Goal: Use online tool/utility: Use online tool/utility

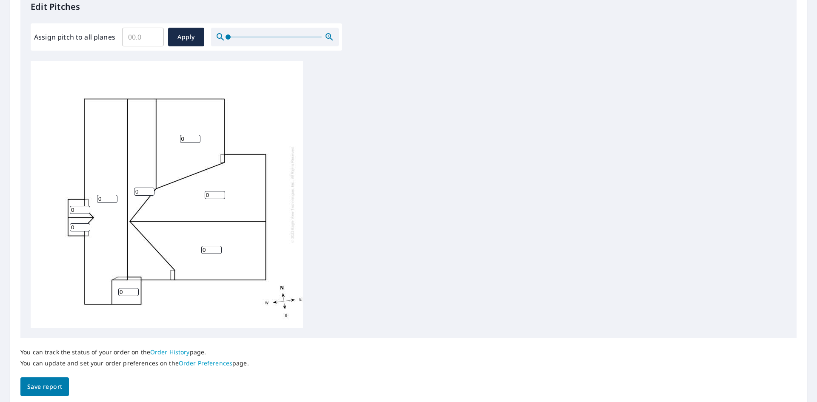
scroll to position [239, 0]
click at [78, 209] on input "0" at bounding box center [80, 209] width 20 height 8
type input "7"
click at [83, 228] on input "0" at bounding box center [80, 226] width 20 height 8
click at [80, 227] on input "0" at bounding box center [80, 226] width 20 height 8
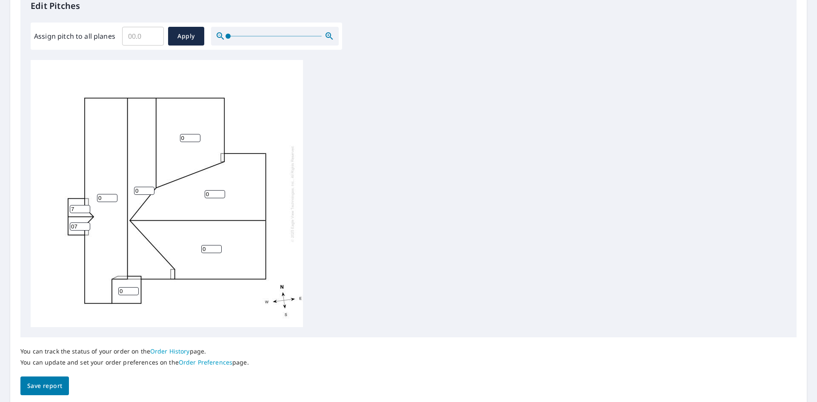
type input "0"
type input "7"
click at [114, 200] on input "0" at bounding box center [107, 198] width 20 height 8
click at [100, 197] on input "0" at bounding box center [107, 198] width 20 height 8
type input "7"
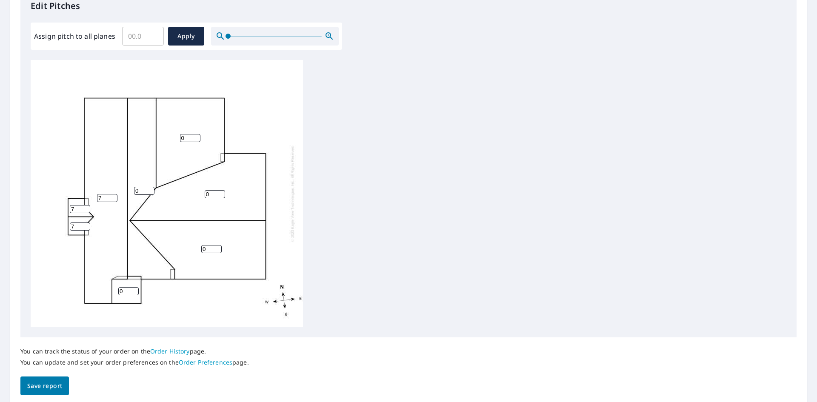
click at [127, 293] on input "0" at bounding box center [128, 291] width 20 height 8
type input "7"
click at [145, 191] on input "0" at bounding box center [144, 191] width 20 height 8
type input "7"
click at [192, 134] on div "7 0 0 0 7 7 7 7" at bounding box center [167, 193] width 272 height 267
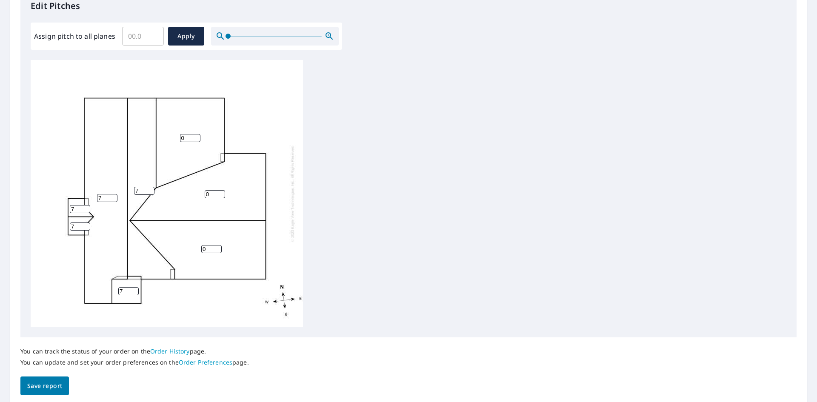
drag, startPoint x: 190, startPoint y: 137, endPoint x: 179, endPoint y: 139, distance: 11.3
click at [179, 139] on div "7 0 0 0 7 7 7 7" at bounding box center [167, 193] width 272 height 267
type input "7"
drag, startPoint x: 211, startPoint y: 195, endPoint x: 201, endPoint y: 199, distance: 10.5
click at [205, 198] on input "0" at bounding box center [215, 194] width 20 height 8
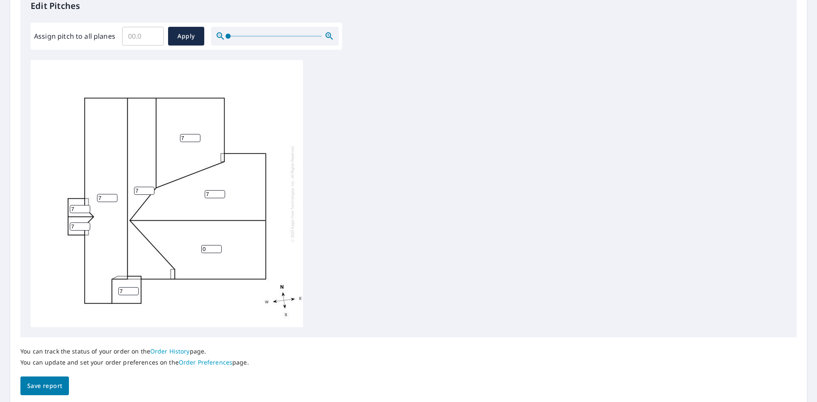
type input "7"
drag, startPoint x: 208, startPoint y: 250, endPoint x: 199, endPoint y: 249, distance: 9.4
click at [203, 250] on input "0" at bounding box center [211, 249] width 20 height 8
type input "7"
click at [388, 227] on div "7 7 7 7 7 7 7 7" at bounding box center [408, 193] width 755 height 267
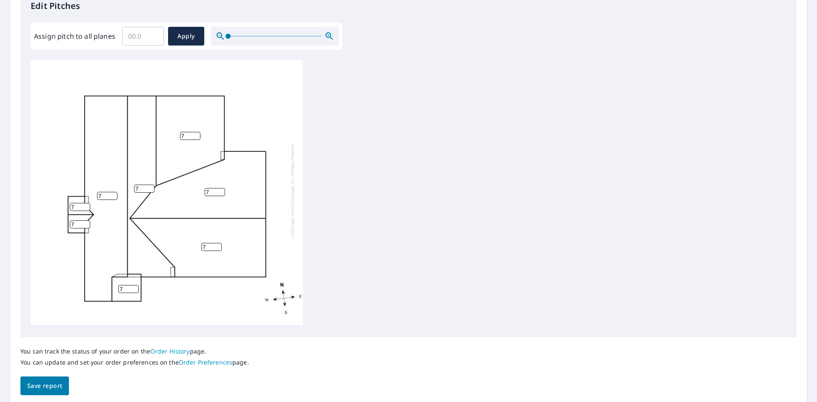
scroll to position [0, 0]
click at [146, 35] on input "Assign pitch to all planes" at bounding box center [143, 36] width 42 height 24
type input "7"
click at [188, 37] on span "Apply" at bounding box center [186, 36] width 23 height 11
click at [194, 40] on span "Apply" at bounding box center [186, 36] width 23 height 11
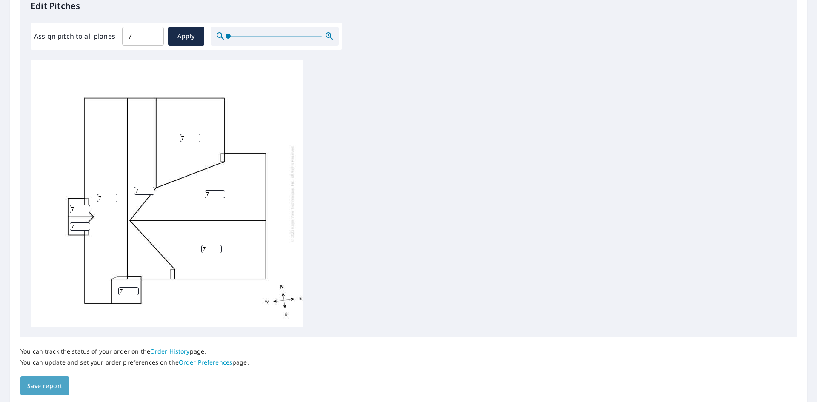
click at [34, 390] on span "Save report" at bounding box center [44, 386] width 35 height 11
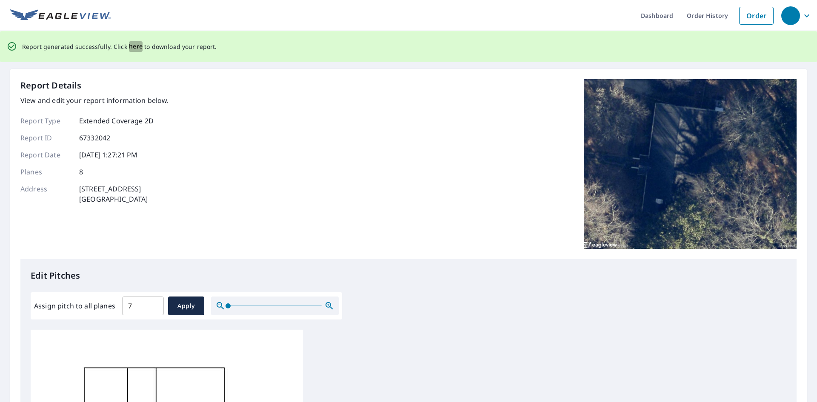
click at [134, 43] on span "here" at bounding box center [136, 46] width 14 height 11
